Goal: Task Accomplishment & Management: Manage account settings

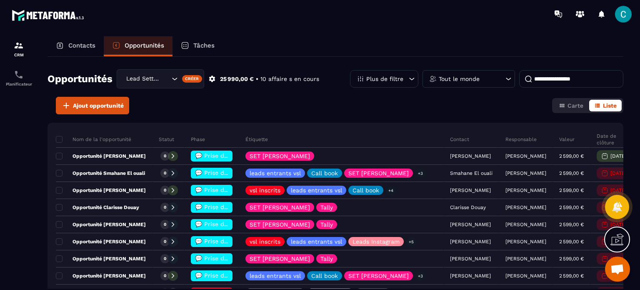
click at [473, 78] on p "Tout le monde" at bounding box center [459, 79] width 41 height 6
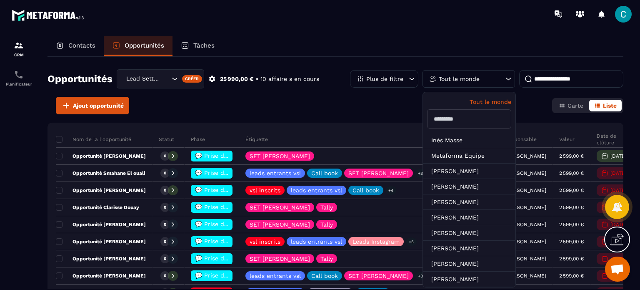
click at [458, 114] on input "text" at bounding box center [469, 118] width 84 height 19
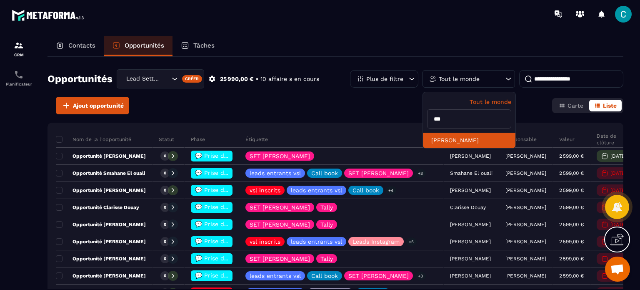
type input "***"
click at [471, 143] on li "[PERSON_NAME]" at bounding box center [469, 140] width 93 height 15
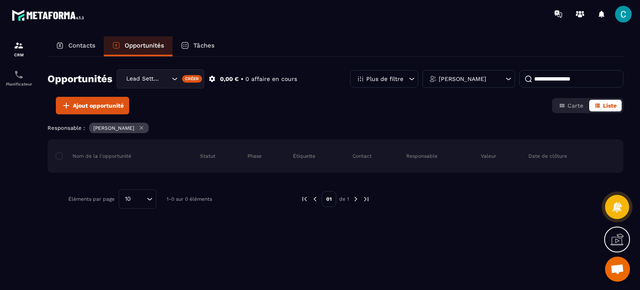
click at [72, 42] on p "Contacts" at bounding box center [81, 46] width 27 height 8
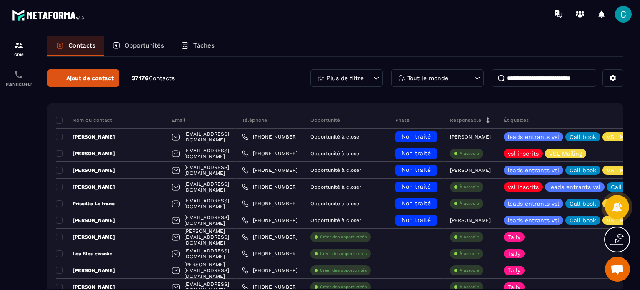
click at [467, 80] on div "Tout le monde" at bounding box center [437, 78] width 93 height 18
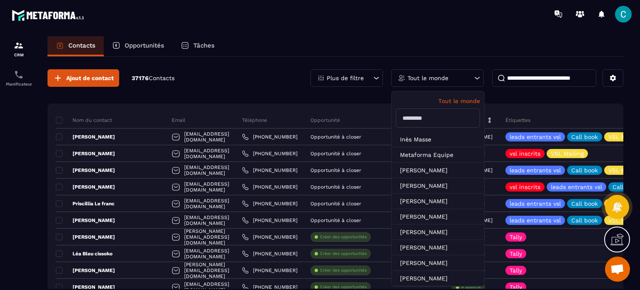
click at [445, 119] on input "text" at bounding box center [438, 117] width 84 height 19
type input "*****"
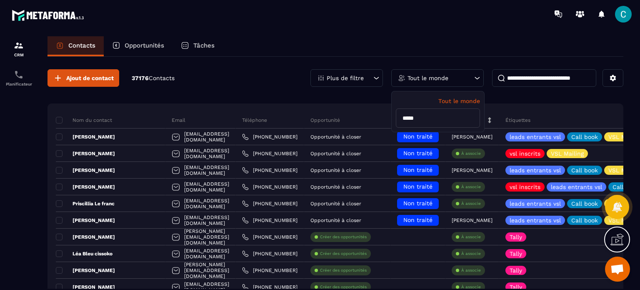
drag, startPoint x: 438, startPoint y: 120, endPoint x: 350, endPoint y: 109, distance: 88.6
click at [543, 85] on input at bounding box center [544, 78] width 104 height 18
type input "*****"
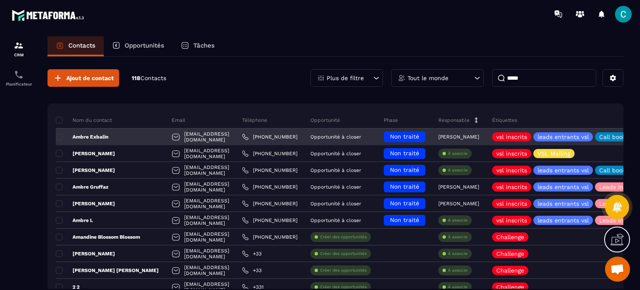
click at [378, 136] on div "Opportunité à closer" at bounding box center [340, 136] width 73 height 17
click at [378, 137] on div "Opportunité à closer" at bounding box center [340, 136] width 73 height 17
click at [365, 130] on div "Opportunité à closer" at bounding box center [340, 136] width 73 height 17
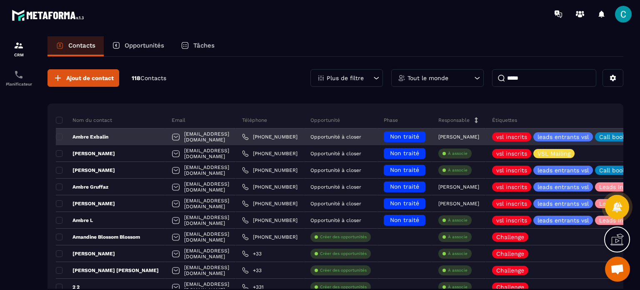
click at [479, 137] on p "[PERSON_NAME]" at bounding box center [458, 137] width 41 height 6
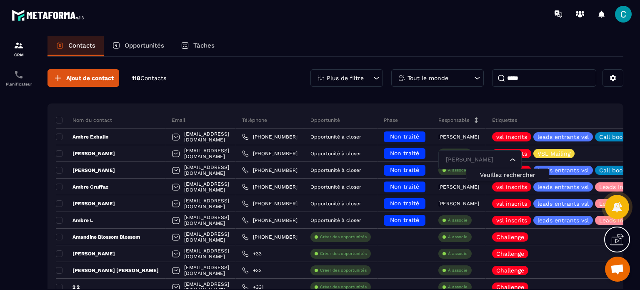
click at [150, 45] on p "Opportunités" at bounding box center [145, 46] width 40 height 8
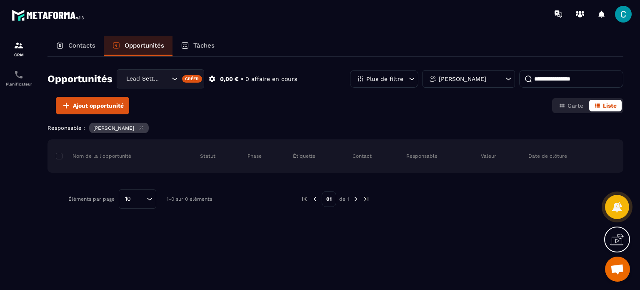
click at [459, 80] on p "[PERSON_NAME]" at bounding box center [463, 79] width 48 height 6
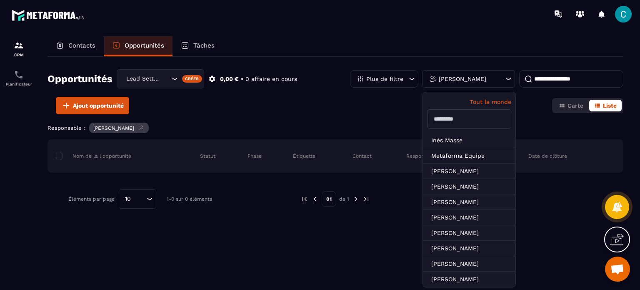
click at [507, 78] on icon at bounding box center [508, 79] width 8 height 8
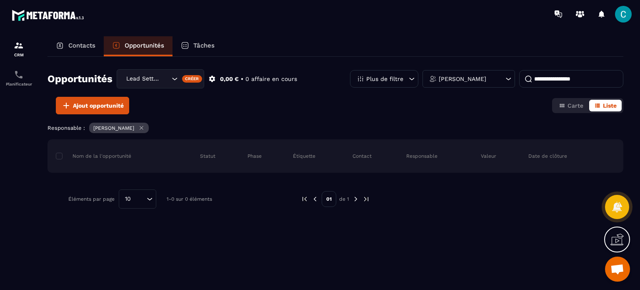
click at [507, 78] on icon at bounding box center [508, 79] width 8 height 8
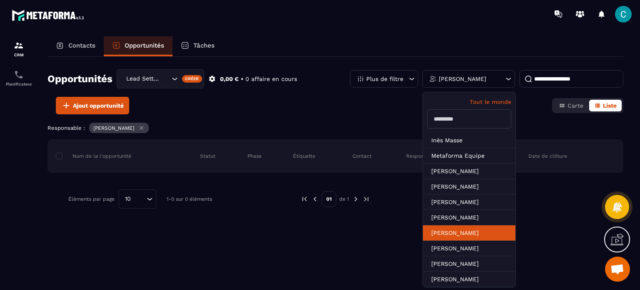
scroll to position [3, 0]
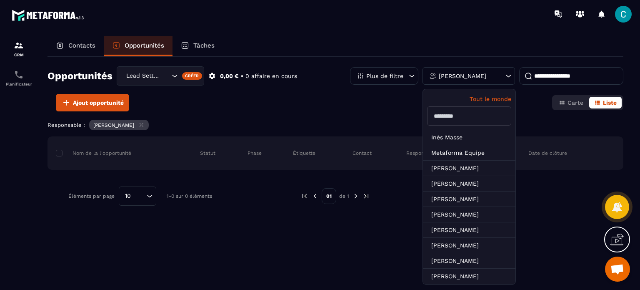
click at [455, 115] on input "text" at bounding box center [469, 115] width 84 height 19
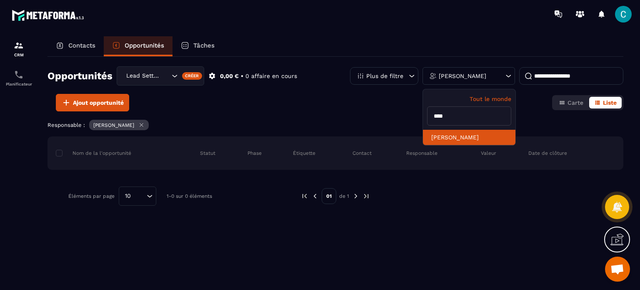
type input "****"
click at [463, 136] on li "[PERSON_NAME]" at bounding box center [469, 137] width 93 height 15
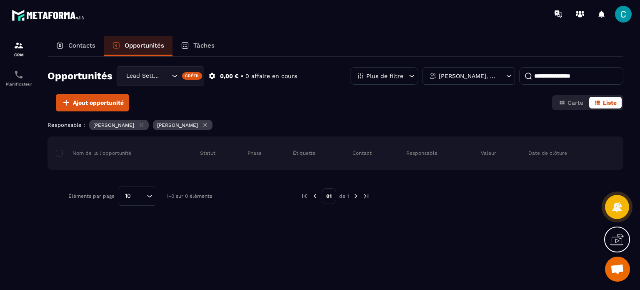
click at [143, 124] on icon at bounding box center [141, 124] width 3 height 3
click at [290, 118] on div "Opportunités Lead Setting Créer 0,00 € • 0 affaire en cours Plus de filtre [PER…" at bounding box center [336, 173] width 576 height 232
click at [138, 124] on icon at bounding box center [141, 125] width 6 height 6
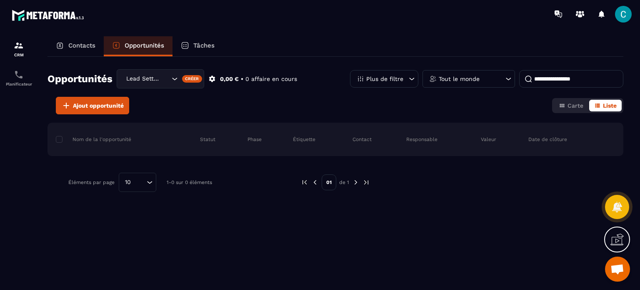
scroll to position [0, 0]
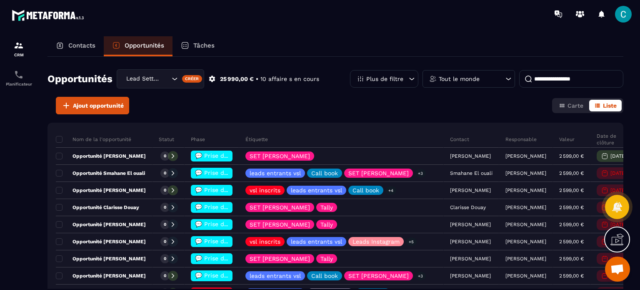
click at [565, 80] on input at bounding box center [571, 79] width 104 height 18
click at [154, 81] on div "Lead Setting" at bounding box center [146, 78] width 47 height 9
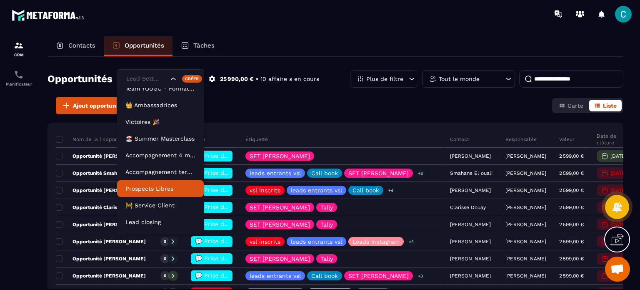
scroll to position [38, 0]
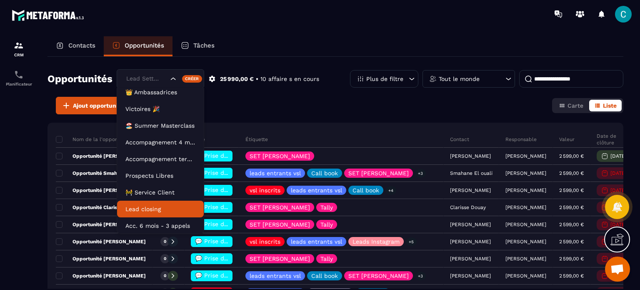
click at [157, 210] on p "Lead closing" at bounding box center [160, 209] width 70 height 8
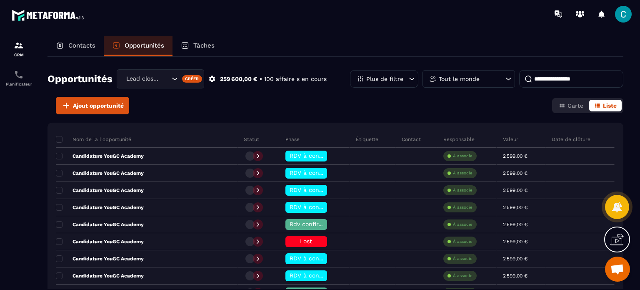
click at [475, 78] on p "Tout le monde" at bounding box center [459, 79] width 41 height 6
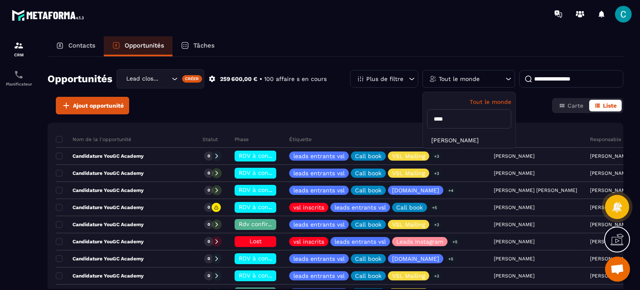
click at [460, 120] on input "****" at bounding box center [469, 118] width 84 height 19
drag, startPoint x: 460, startPoint y: 120, endPoint x: 458, endPoint y: 113, distance: 6.4
click at [425, 121] on div "Tout le monde ****" at bounding box center [469, 112] width 93 height 40
type input "*"
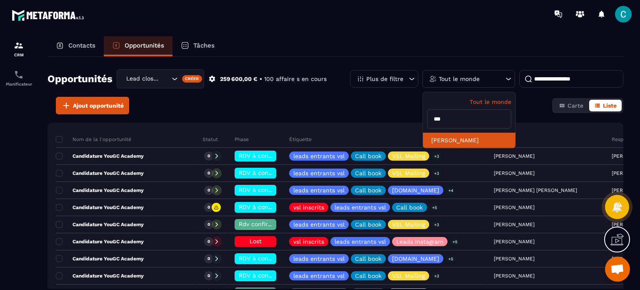
type input "***"
click at [480, 141] on li "[PERSON_NAME]" at bounding box center [469, 140] width 93 height 15
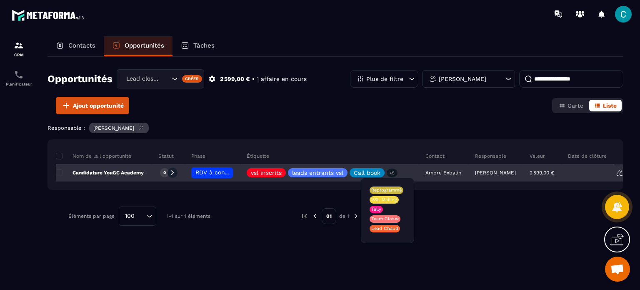
click at [419, 172] on div "Ambre Exbalin" at bounding box center [444, 173] width 50 height 17
